Goal: Find specific page/section

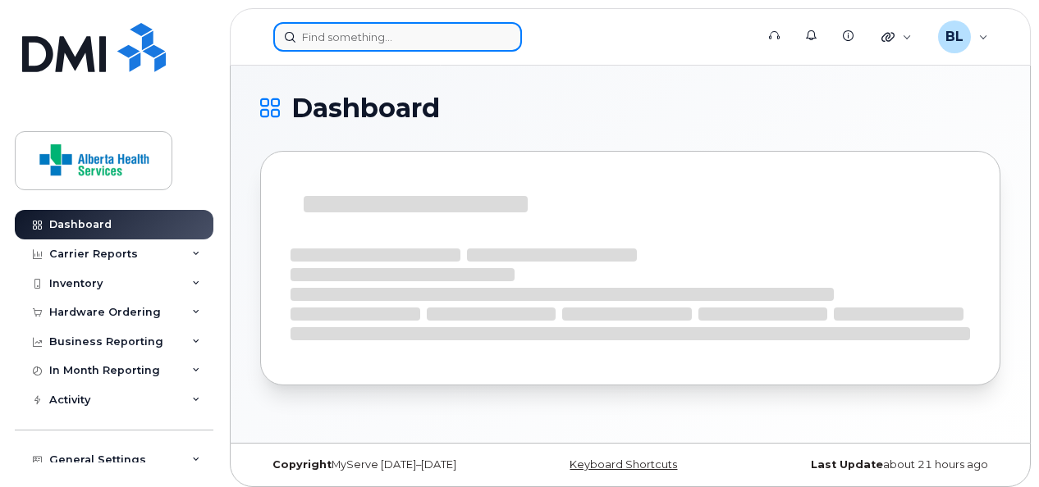
click at [419, 41] on input at bounding box center [397, 37] width 249 height 30
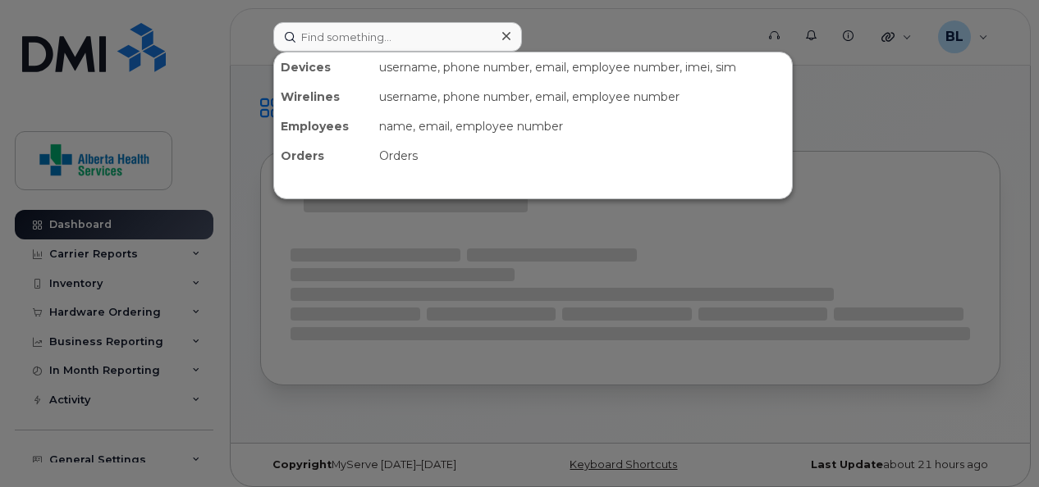
click at [240, 17] on div at bounding box center [519, 243] width 1039 height 487
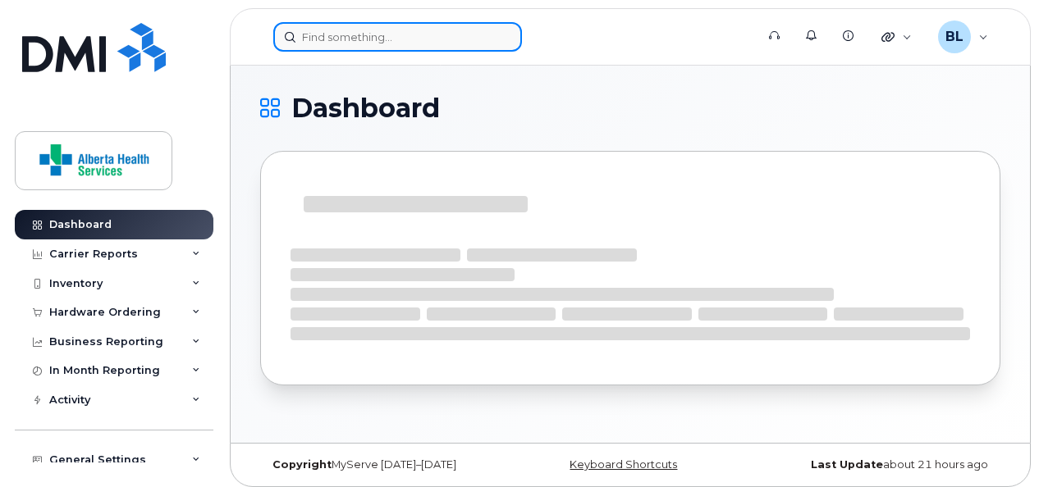
click at [345, 39] on input at bounding box center [397, 37] width 249 height 30
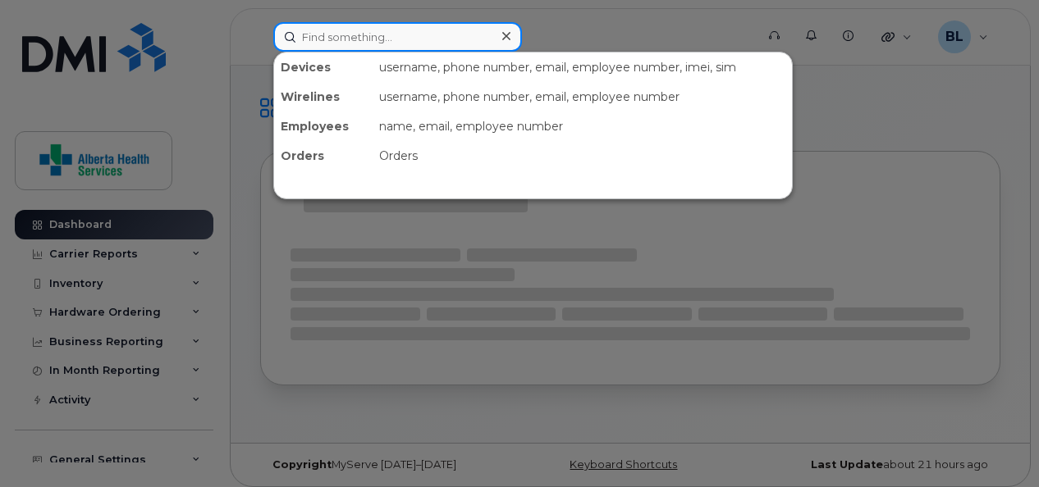
paste input "403-318-6103"
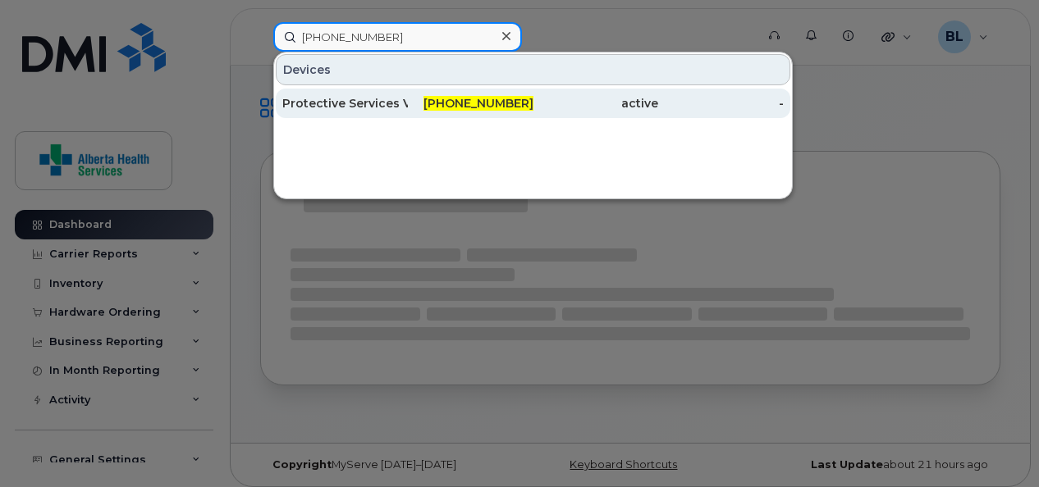
type input "403-318-6103"
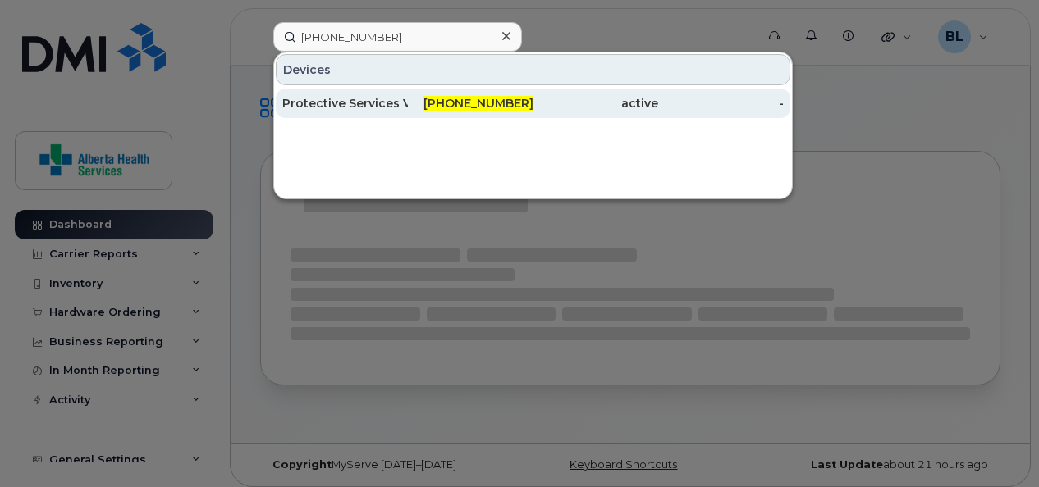
click at [356, 100] on div "Protective Services Voice Only 5" at bounding box center [345, 103] width 126 height 16
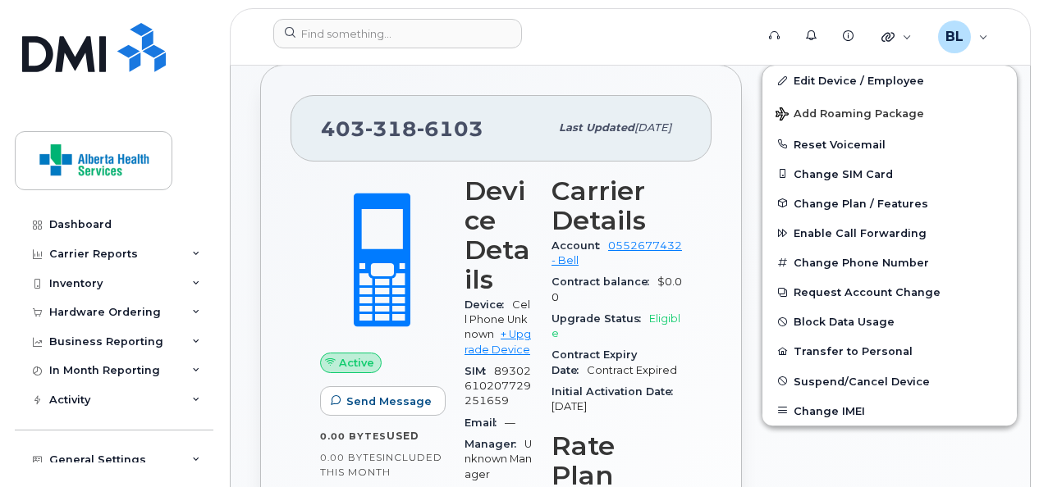
scroll to position [321, 0]
